Goal: Navigation & Orientation: Find specific page/section

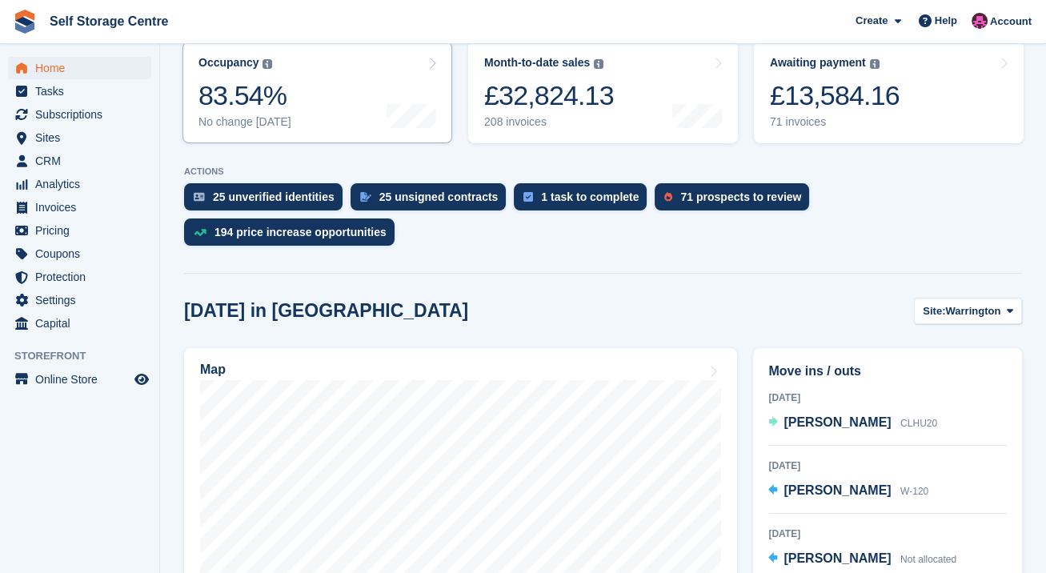
scroll to position [320, 0]
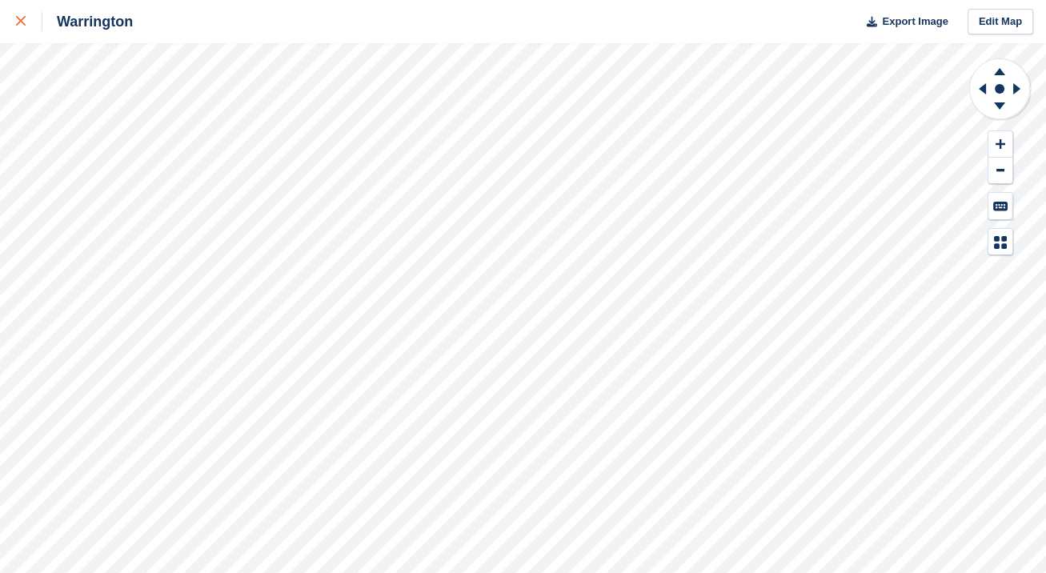
click at [19, 25] on icon at bounding box center [21, 21] width 10 height 10
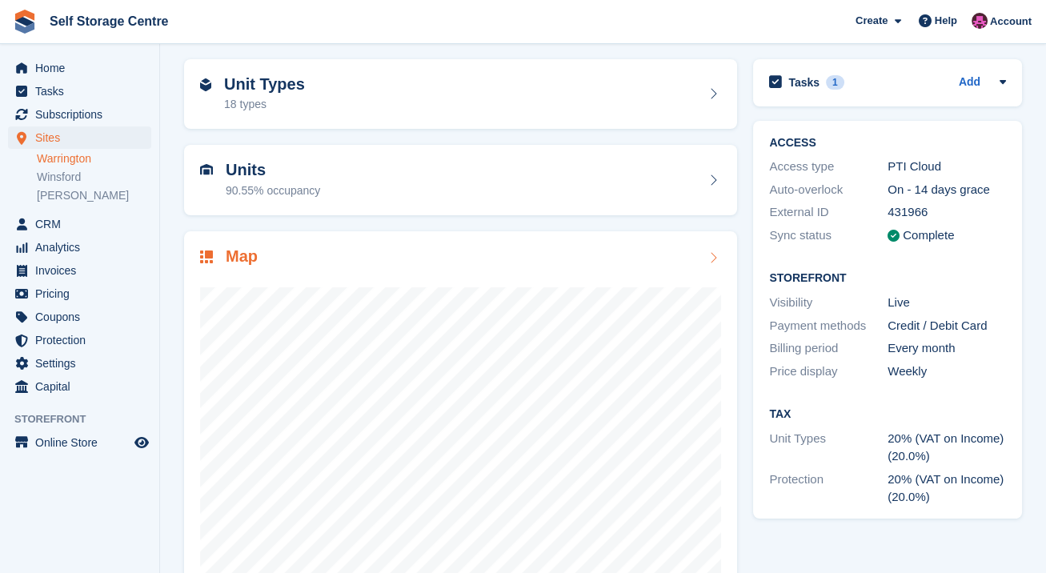
scroll to position [2, 0]
